Goal: Navigation & Orientation: Find specific page/section

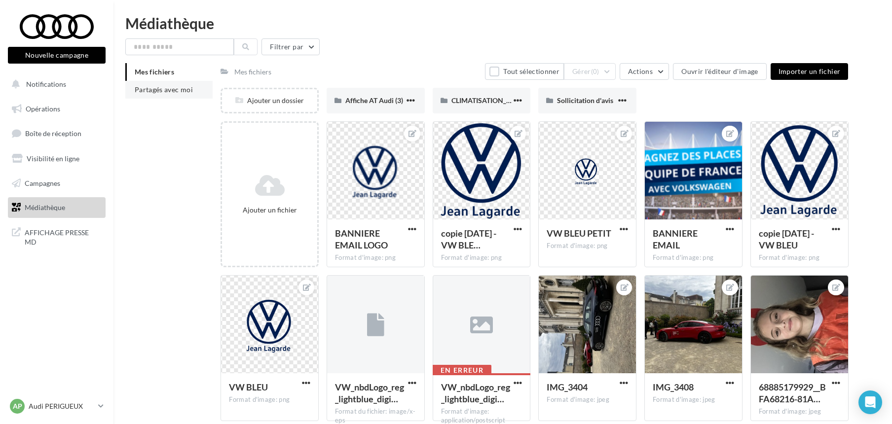
click at [149, 89] on span "Partagés avec moi" at bounding box center [164, 89] width 58 height 8
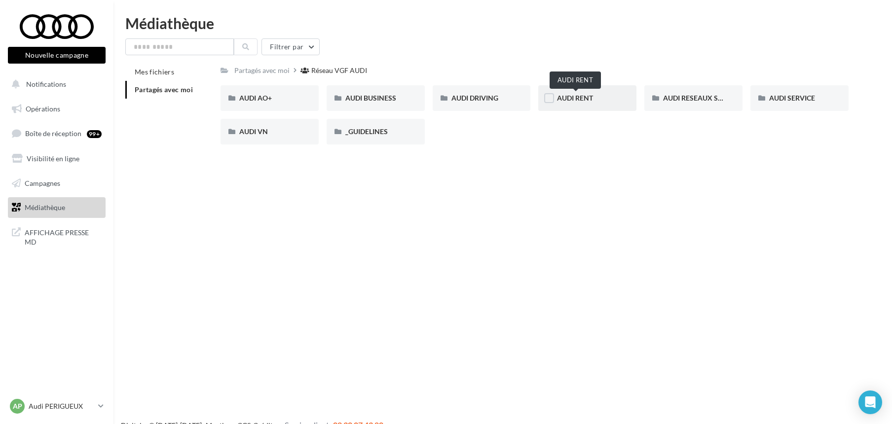
click at [584, 101] on span "AUDI RENT" at bounding box center [575, 98] width 36 height 8
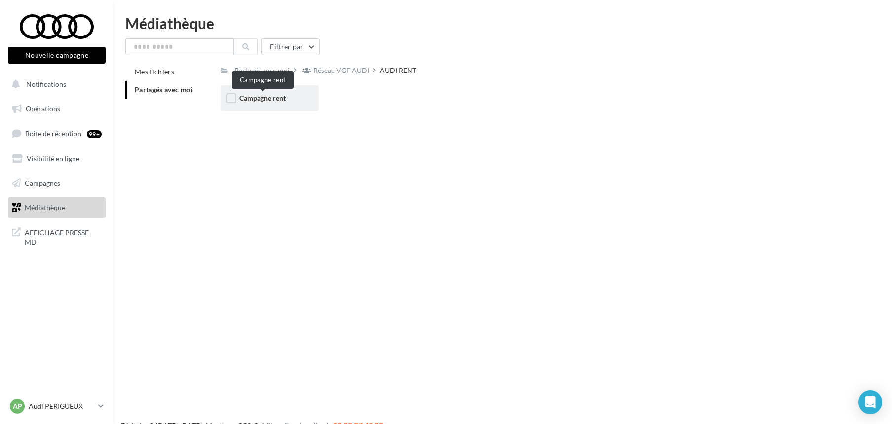
click at [286, 96] on span "Campagne rent" at bounding box center [262, 98] width 46 height 8
click at [332, 68] on div "Réseau VGF AUDI" at bounding box center [341, 71] width 56 height 10
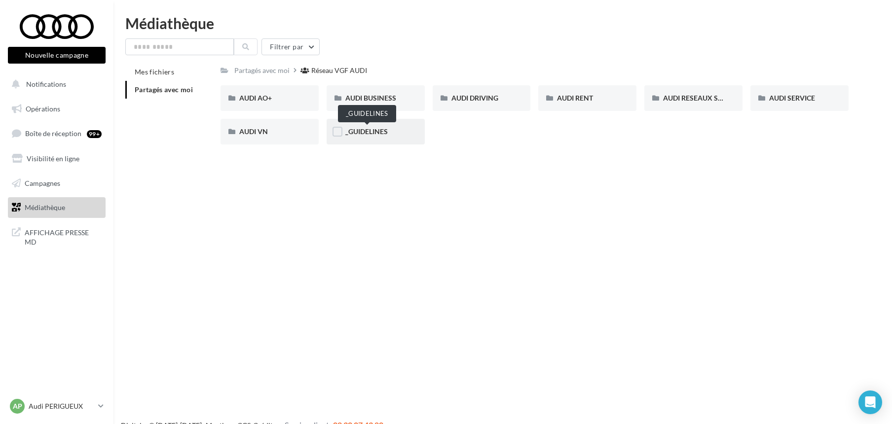
click at [370, 133] on span "_GUIDELINES" at bounding box center [366, 131] width 42 height 8
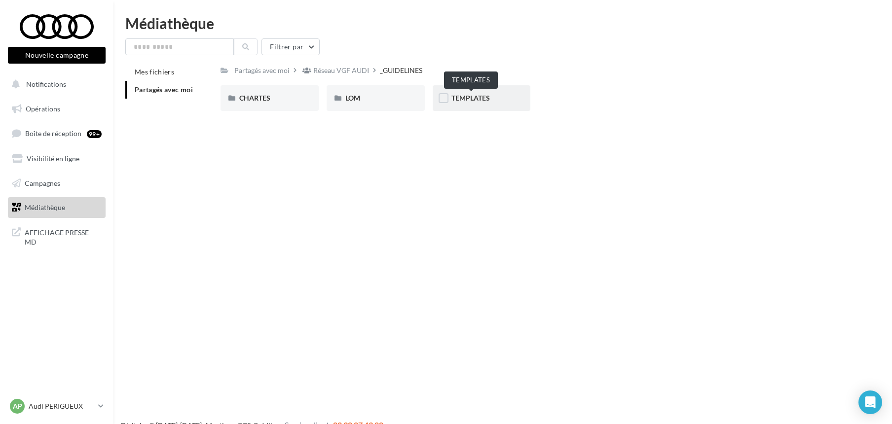
click at [457, 95] on span "TEMPLATES" at bounding box center [470, 98] width 38 height 8
click at [341, 74] on div "Réseau VGF AUDI" at bounding box center [341, 71] width 56 height 10
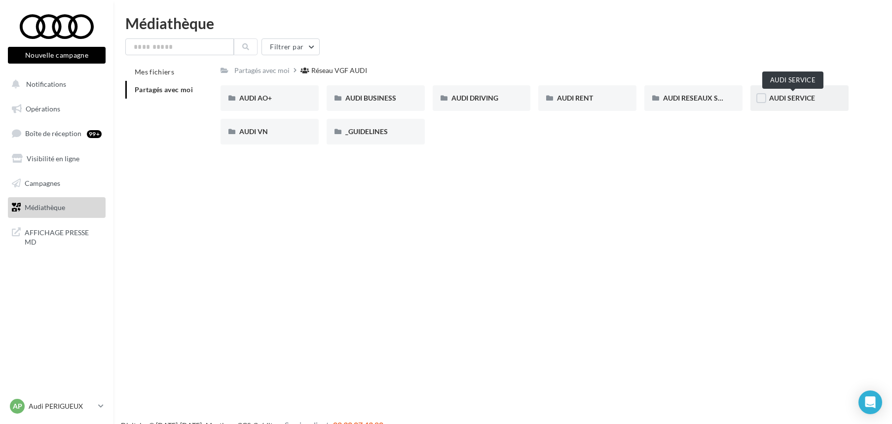
click at [771, 101] on span "AUDI SERVICE" at bounding box center [792, 98] width 46 height 8
